Goal: Task Accomplishment & Management: Manage account settings

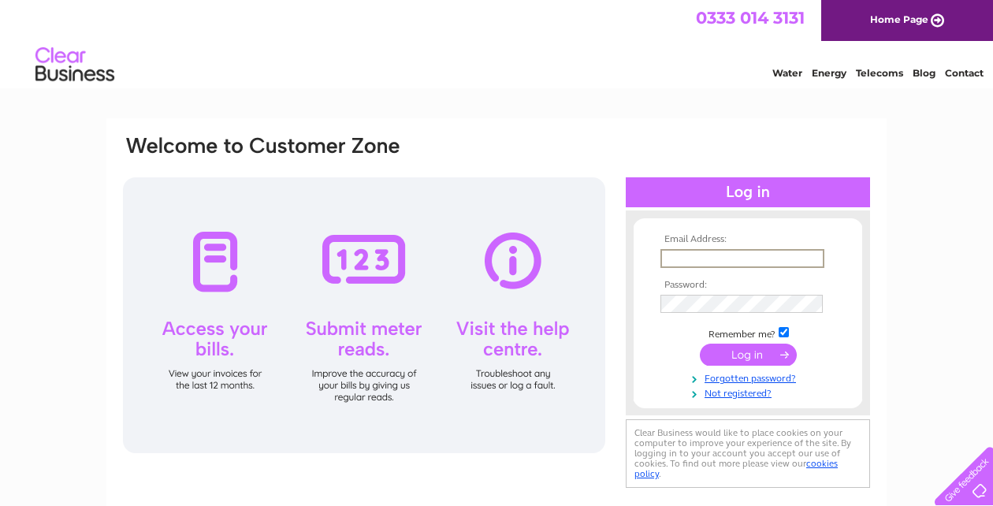
type input "[EMAIL_ADDRESS][DOMAIN_NAME]"
click at [748, 353] on input "submit" at bounding box center [748, 355] width 97 height 22
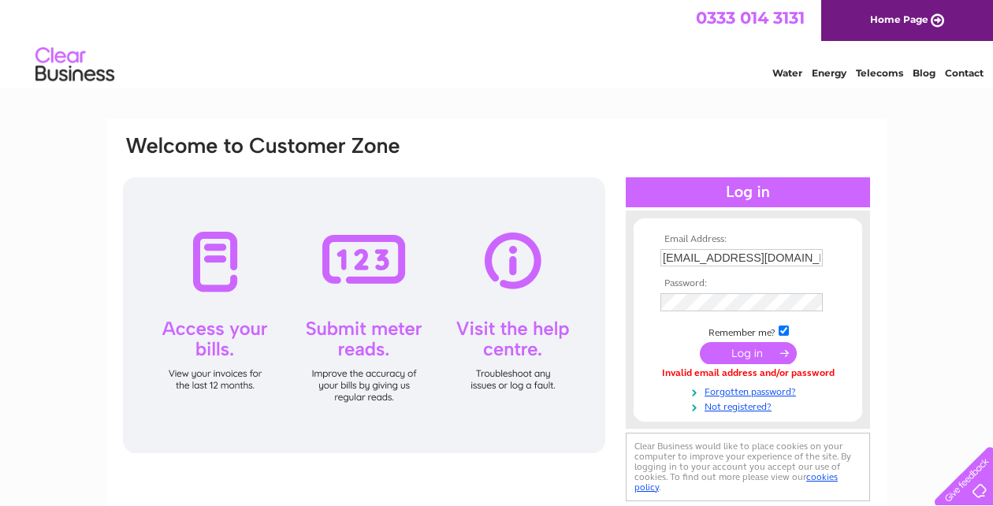
scroll to position [0, 11]
click at [734, 348] on input "submit" at bounding box center [748, 355] width 97 height 22
click at [758, 351] on input "submit" at bounding box center [748, 353] width 97 height 22
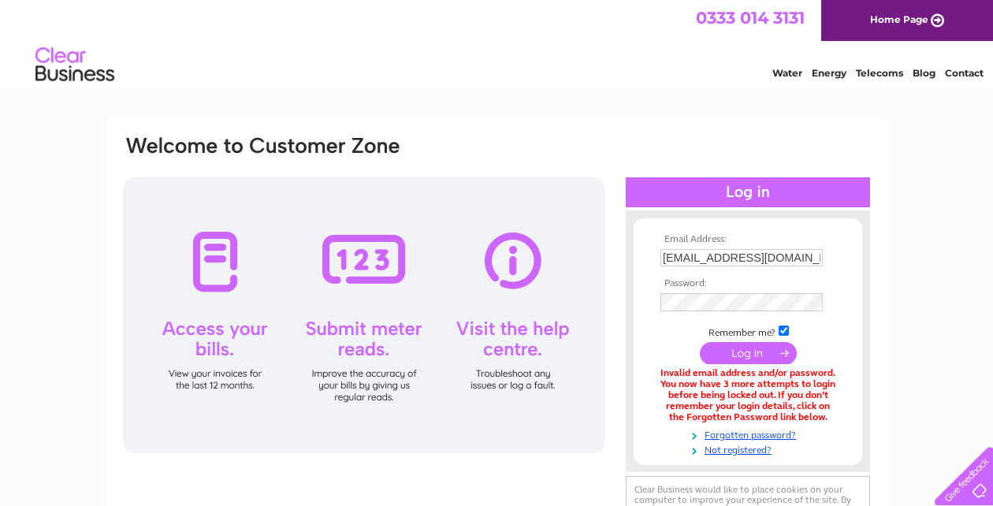
click at [747, 348] on input "submit" at bounding box center [748, 353] width 97 height 22
type input "e"
